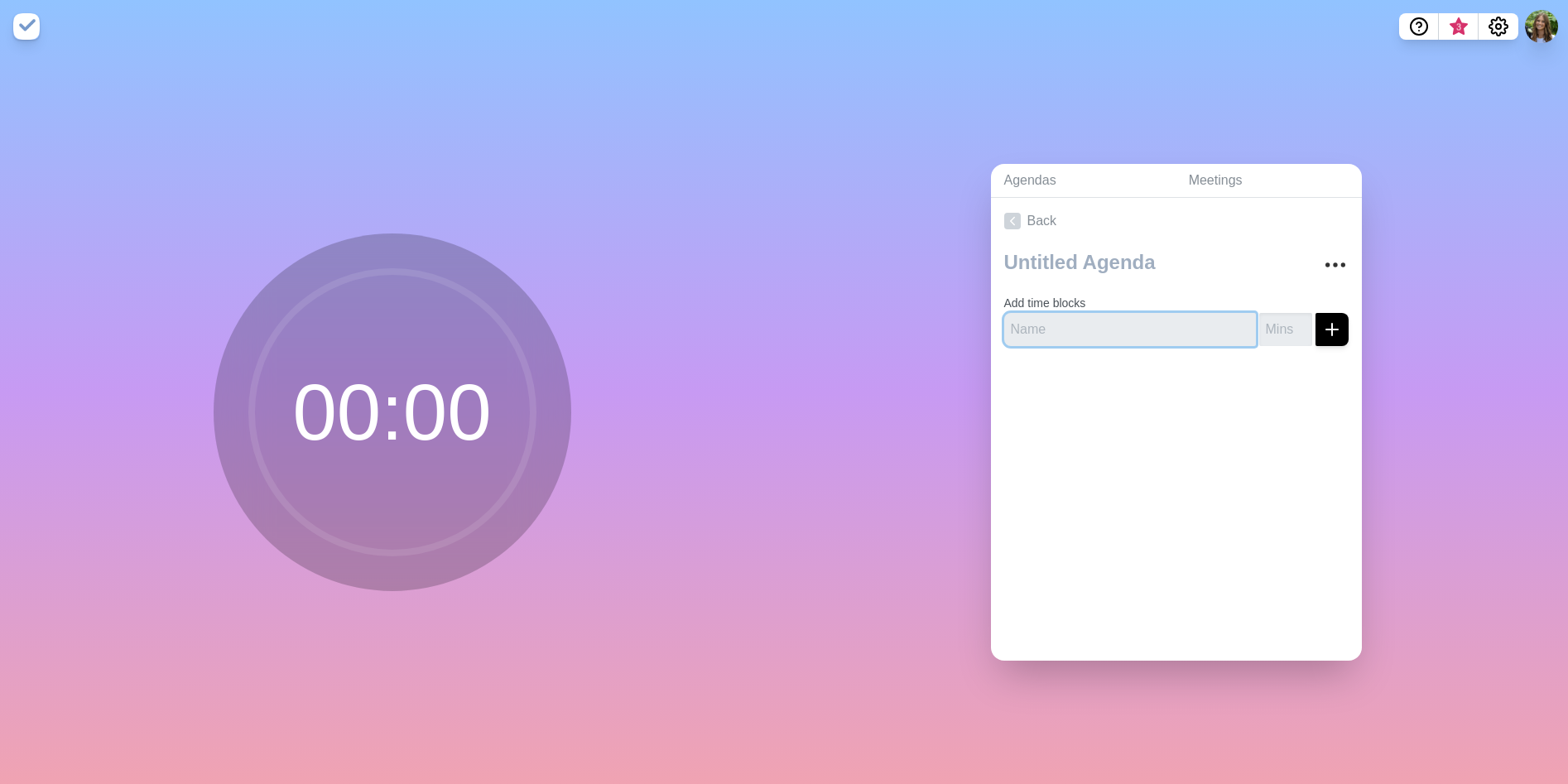
click at [1041, 313] on input "text" at bounding box center [1129, 329] width 252 height 34
type input "Open"
click at [1280, 313] on input "1" at bounding box center [1285, 329] width 53 height 34
click at [1280, 313] on input "2" at bounding box center [1285, 329] width 53 height 34
drag, startPoint x: 1268, startPoint y: 319, endPoint x: 1202, endPoint y: 325, distance: 66.3
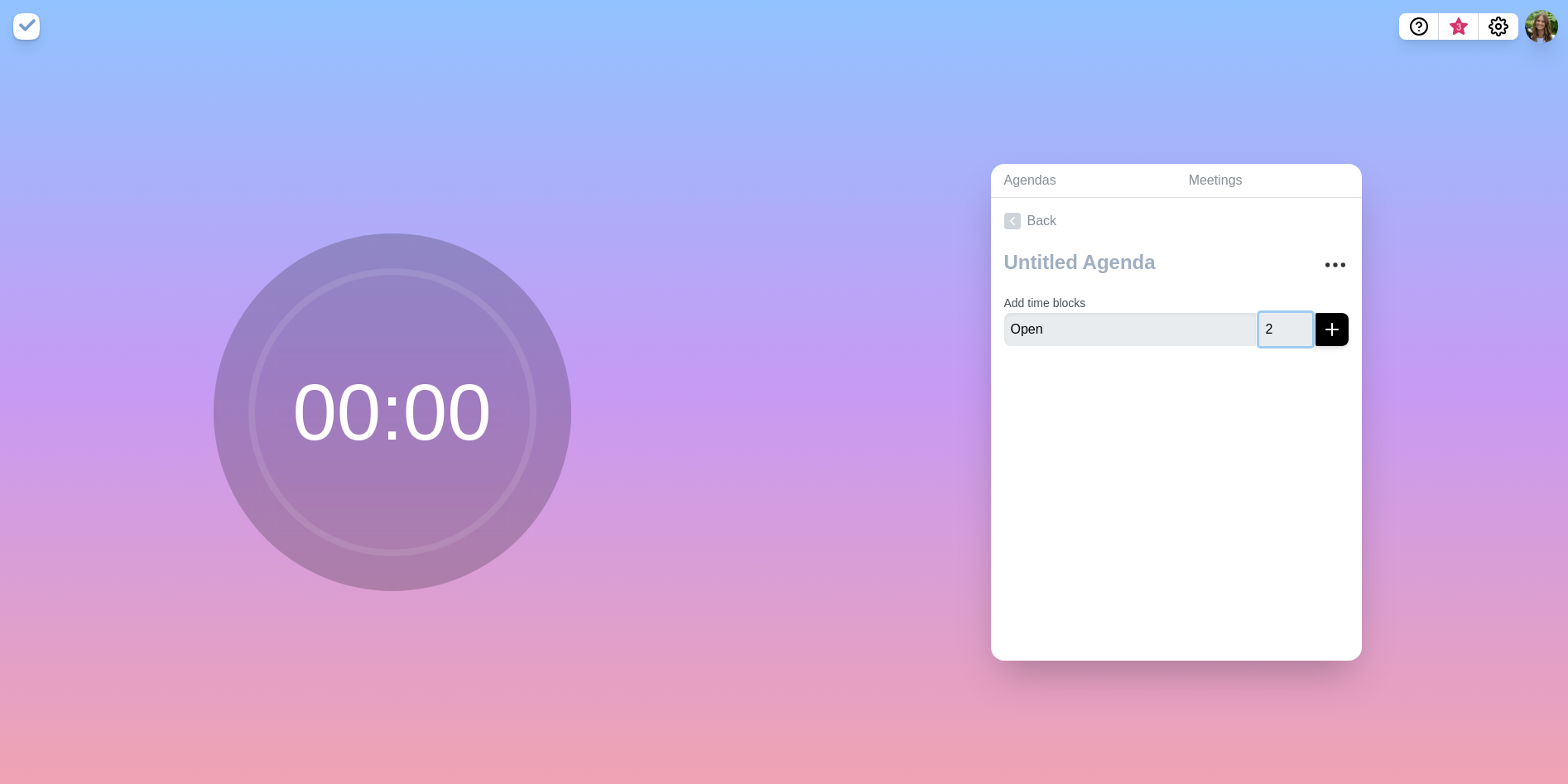
click at [1202, 325] on div "Open 2" at bounding box center [1176, 329] width 344 height 34
type input "10"
click at [1315, 313] on button "submit" at bounding box center [1332, 329] width 34 height 34
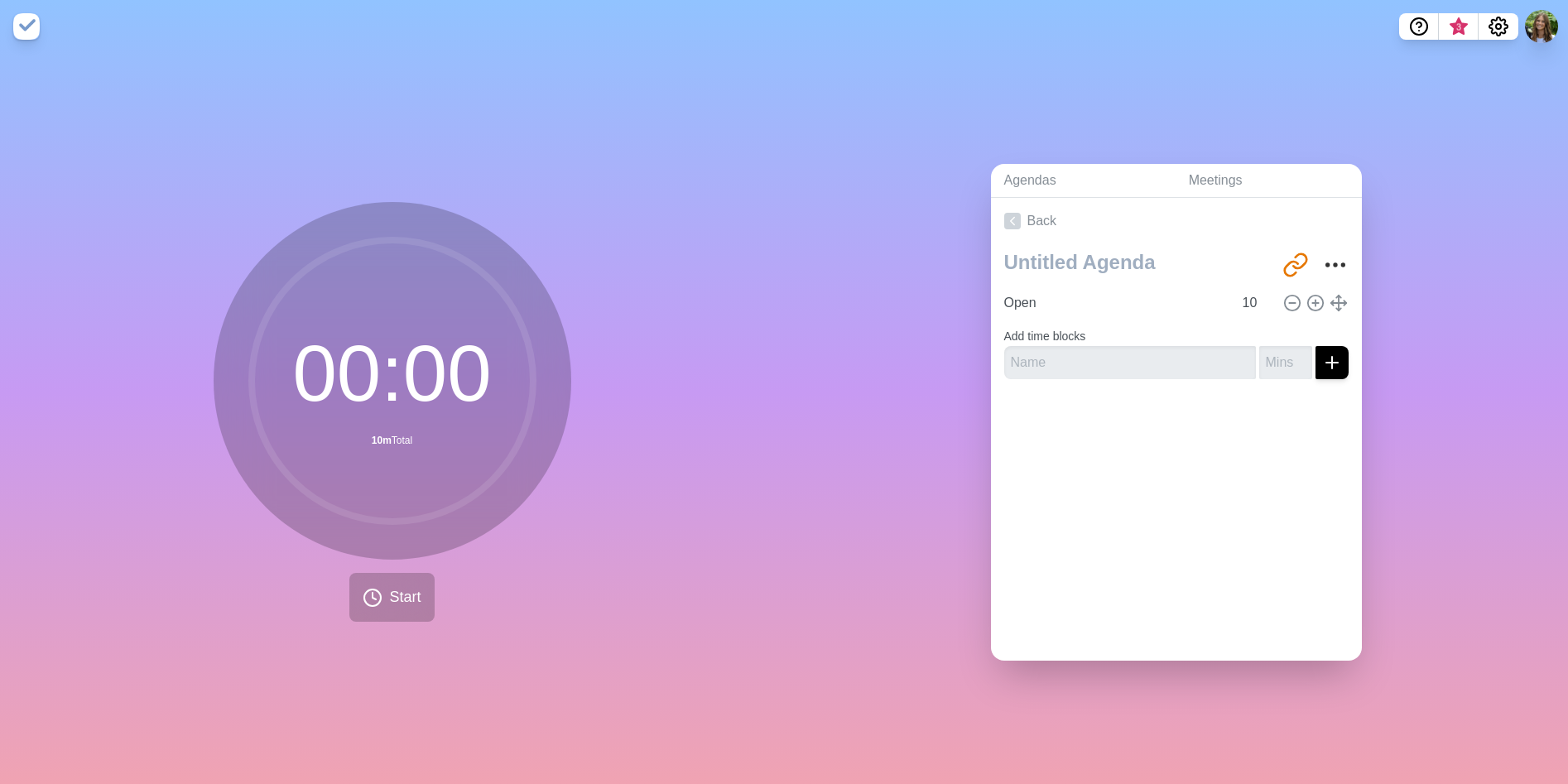
click at [1097, 328] on form "Add time blocks" at bounding box center [1176, 350] width 344 height 60
click at [1098, 354] on input "text" at bounding box center [1129, 363] width 252 height 34
type input "finance"
type input "15"
click at [1315, 346] on button "submit" at bounding box center [1332, 363] width 34 height 34
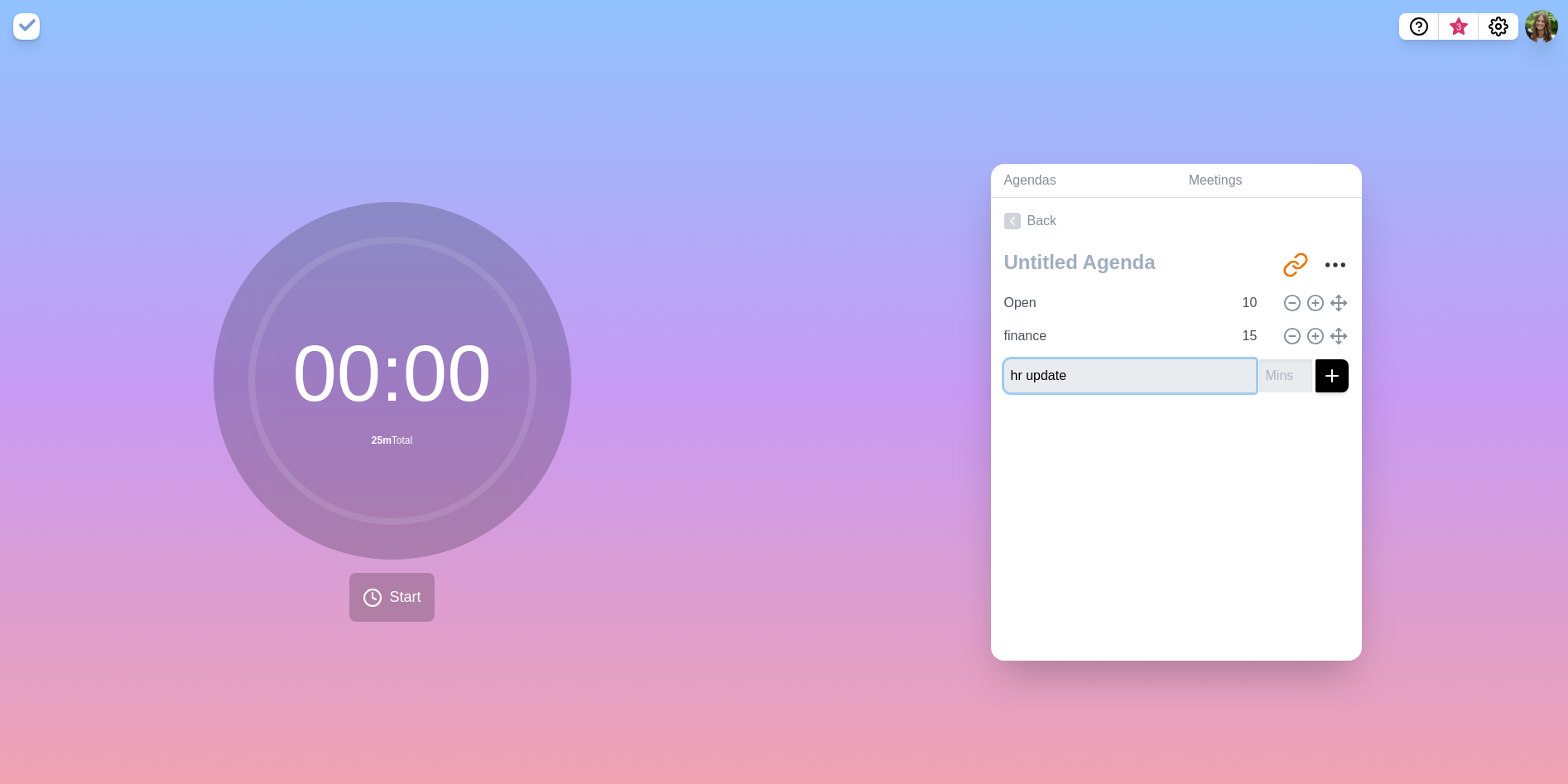
type input "hr update"
type input "5"
click at [1315, 359] on button "submit" at bounding box center [1332, 376] width 34 height 34
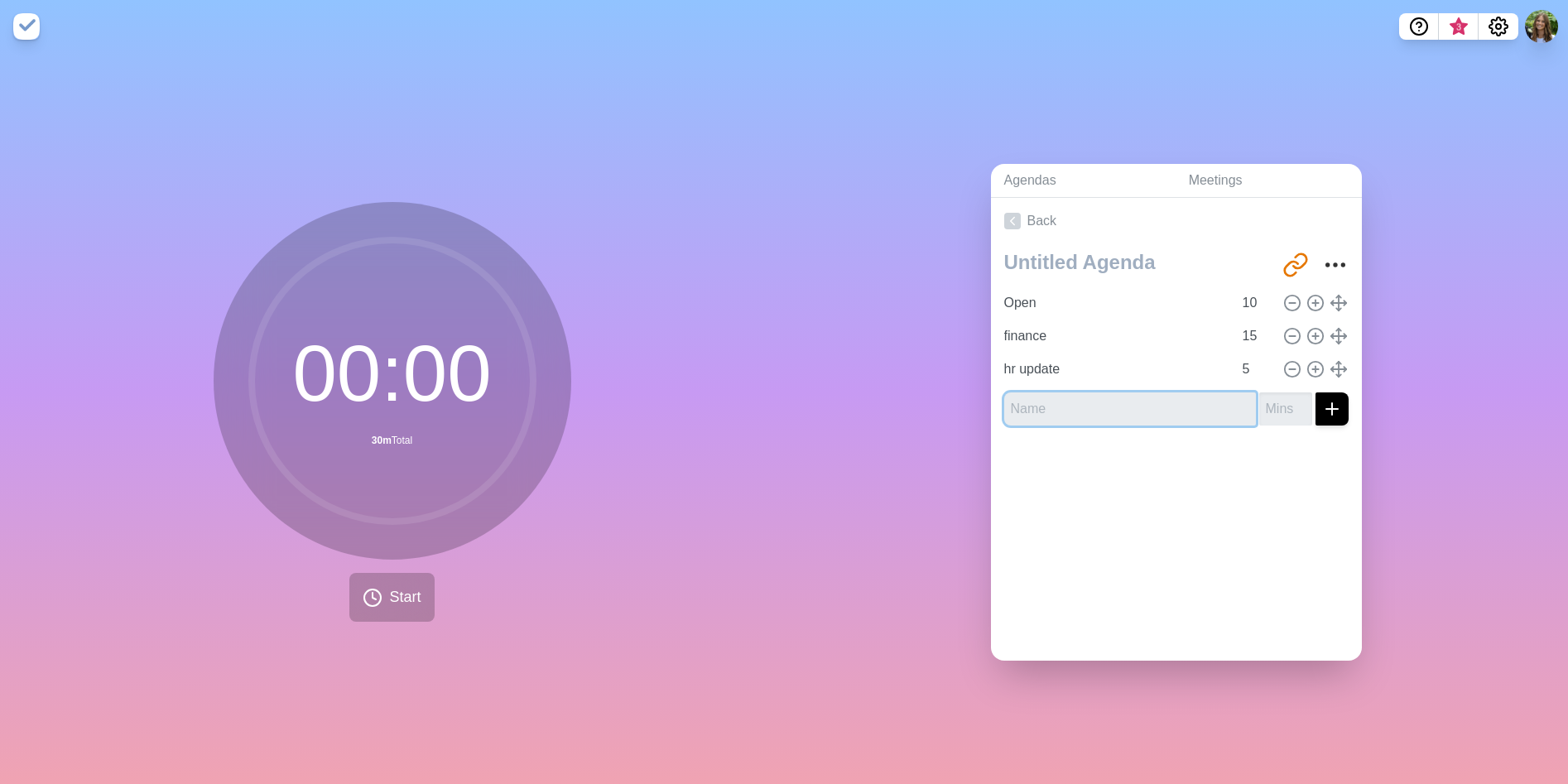
click at [1052, 396] on input "text" at bounding box center [1129, 409] width 252 height 34
click at [1052, 397] on input "text" at bounding box center [1129, 409] width 252 height 34
type input "ta update"
type input "10"
click at [1315, 392] on button "submit" at bounding box center [1332, 409] width 34 height 34
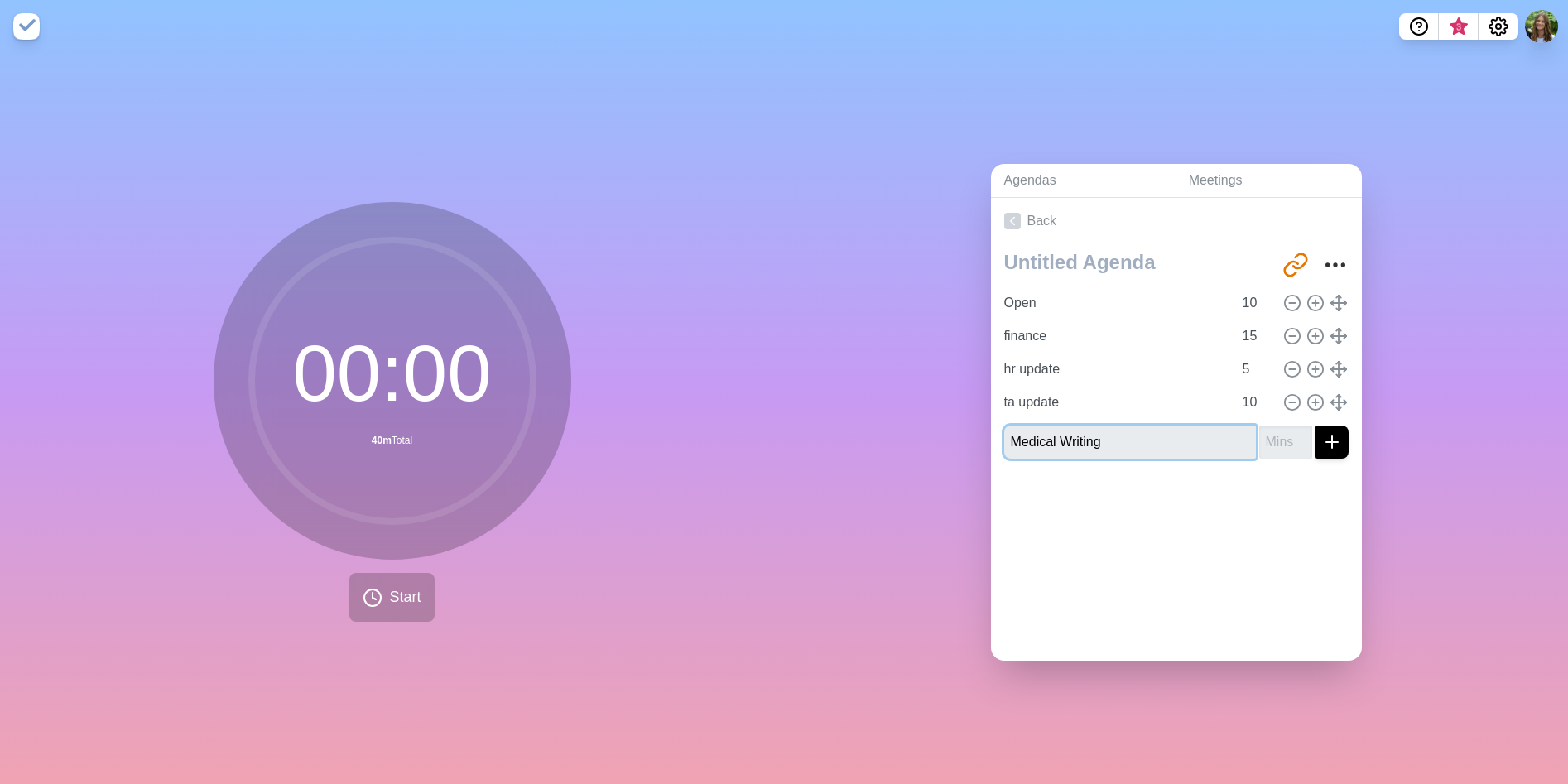
type input "Medical Writing"
type input "20"
click at [1315, 426] on button "submit" at bounding box center [1332, 442] width 34 height 34
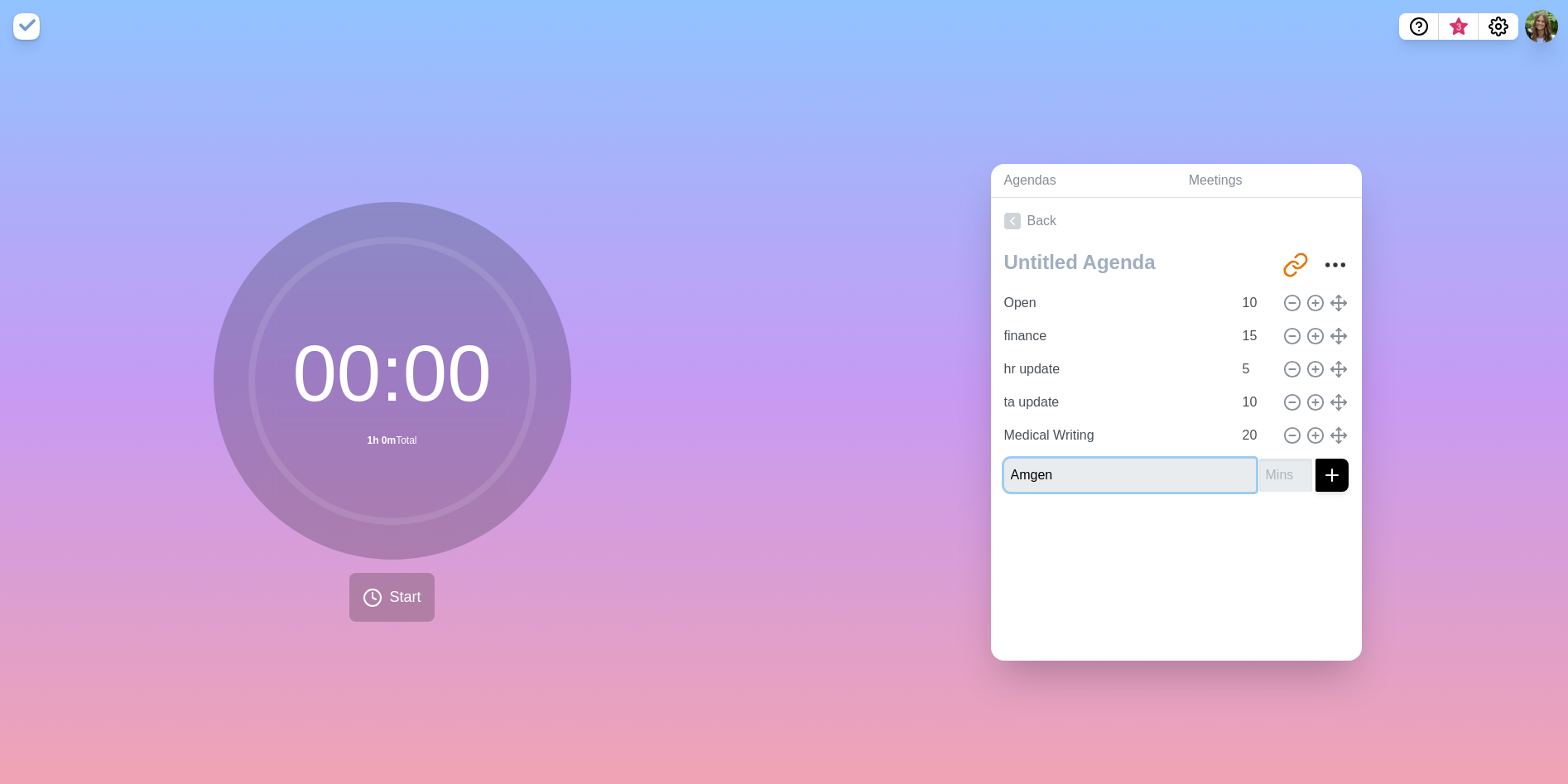
type input "Amgen"
type input "15"
click at [1315, 458] on button "submit" at bounding box center [1332, 475] width 34 height 34
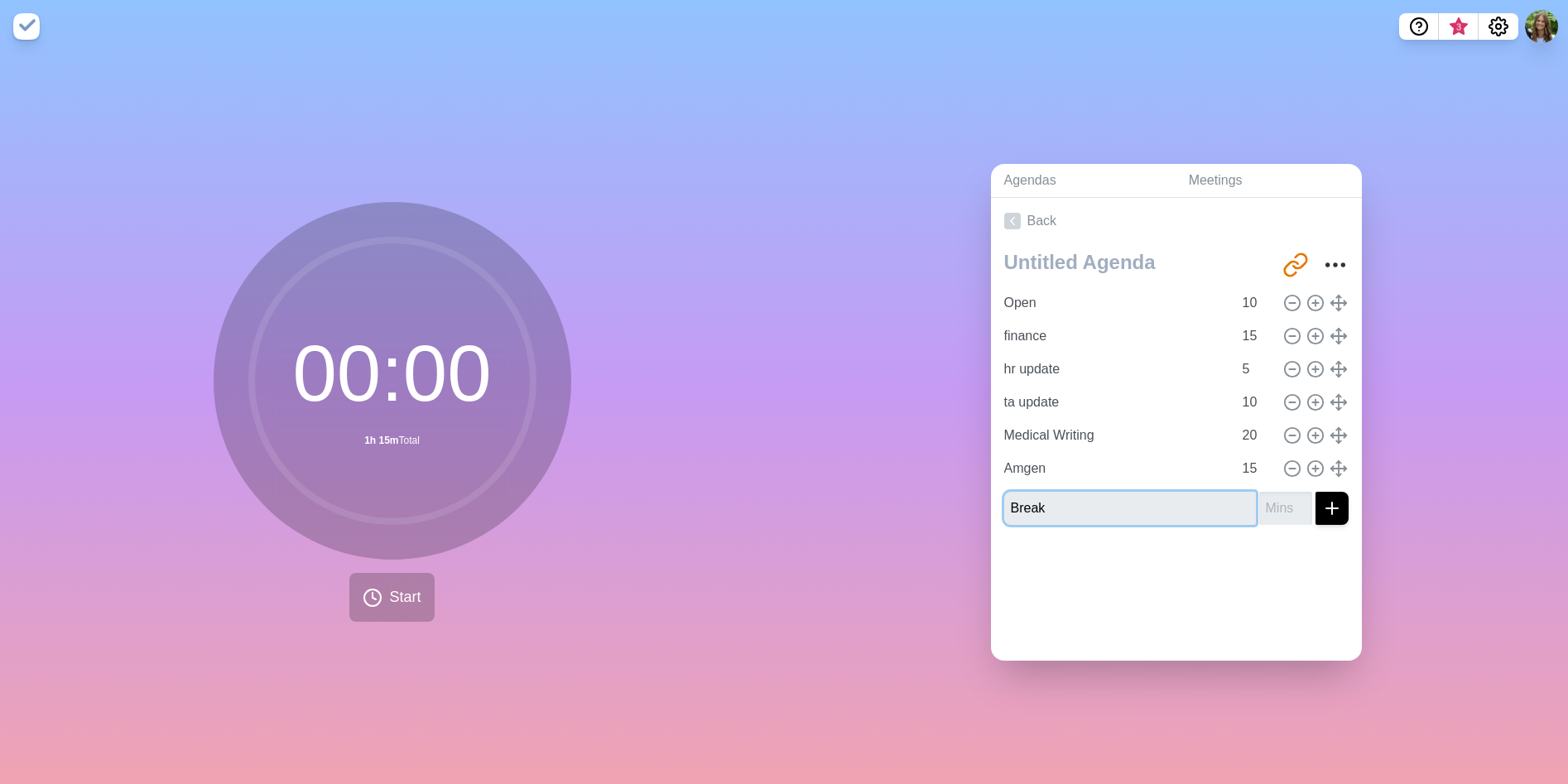
type input "Break"
type input "15"
click at [1315, 492] on button "submit" at bounding box center [1332, 509] width 34 height 34
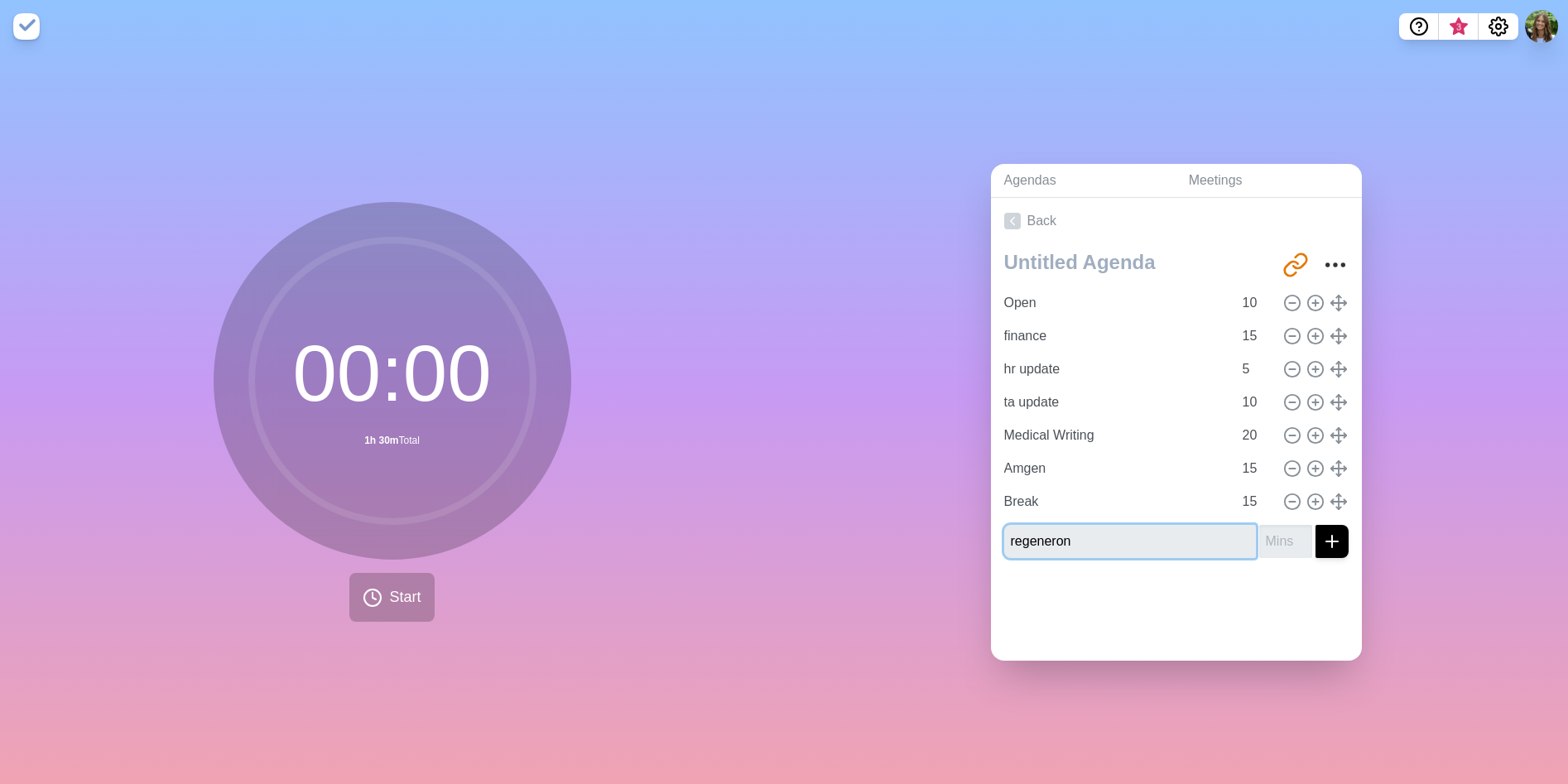
type input "regeneron"
type input "20"
click at [1315, 524] on button "submit" at bounding box center [1332, 541] width 34 height 34
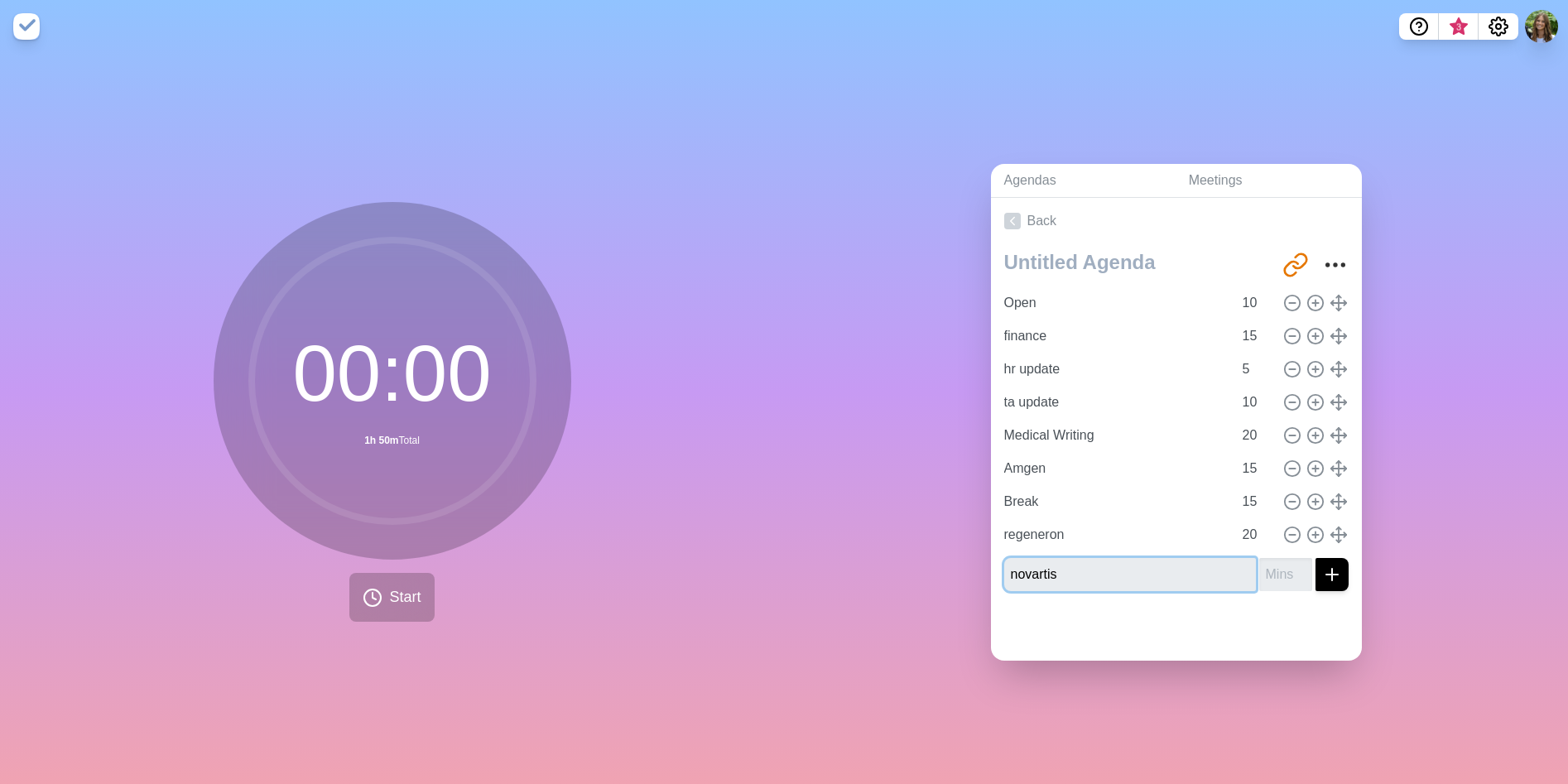
type input "novartis"
type input "20"
click at [1315, 558] on button "submit" at bounding box center [1332, 575] width 34 height 34
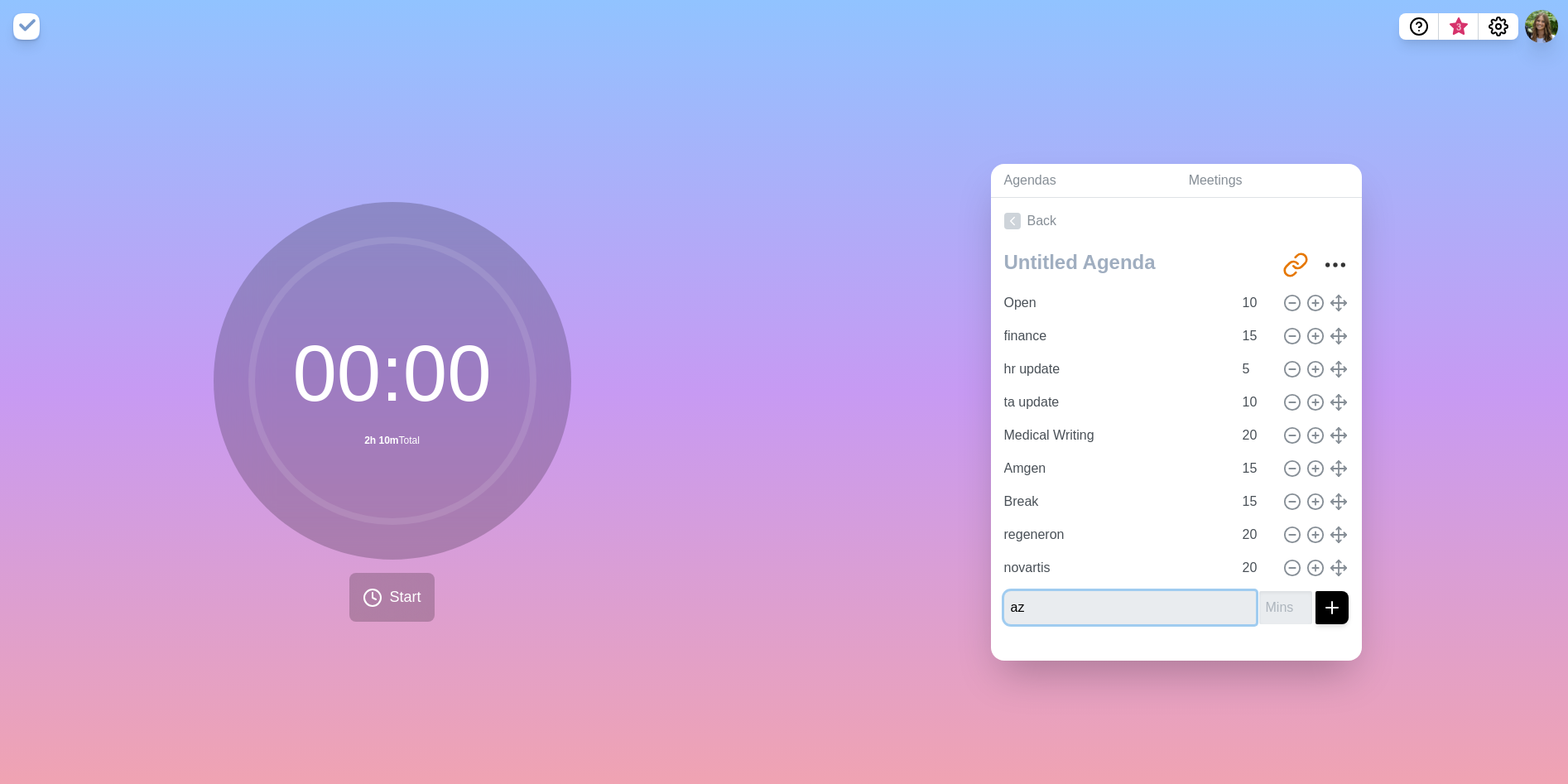
type input "az"
type input "30"
click at [1315, 591] on button "submit" at bounding box center [1332, 607] width 34 height 34
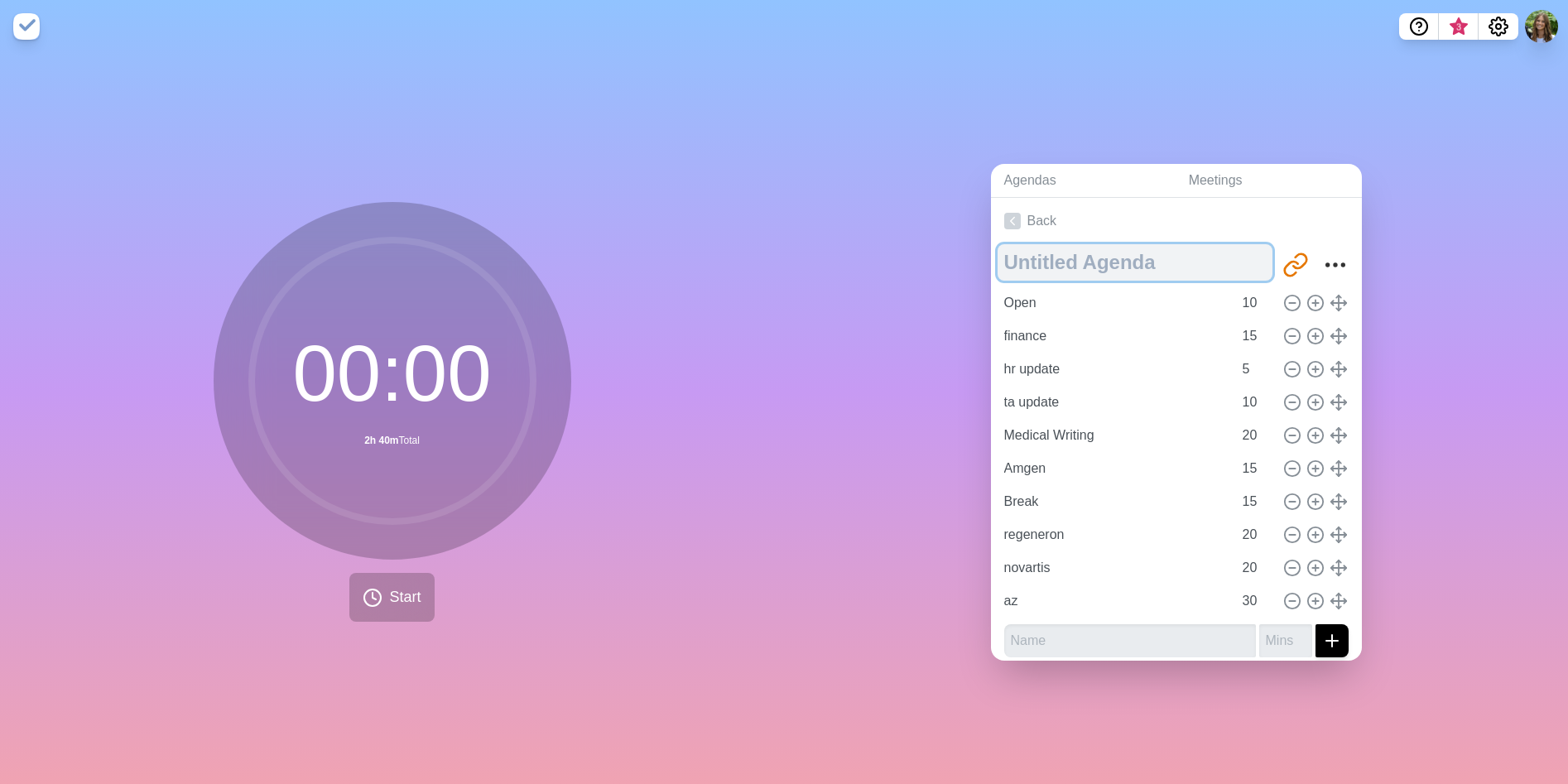
click at [1119, 246] on textarea at bounding box center [1135, 262] width 275 height 36
type textarea "QBR"
